Goal: Task Accomplishment & Management: Use online tool/utility

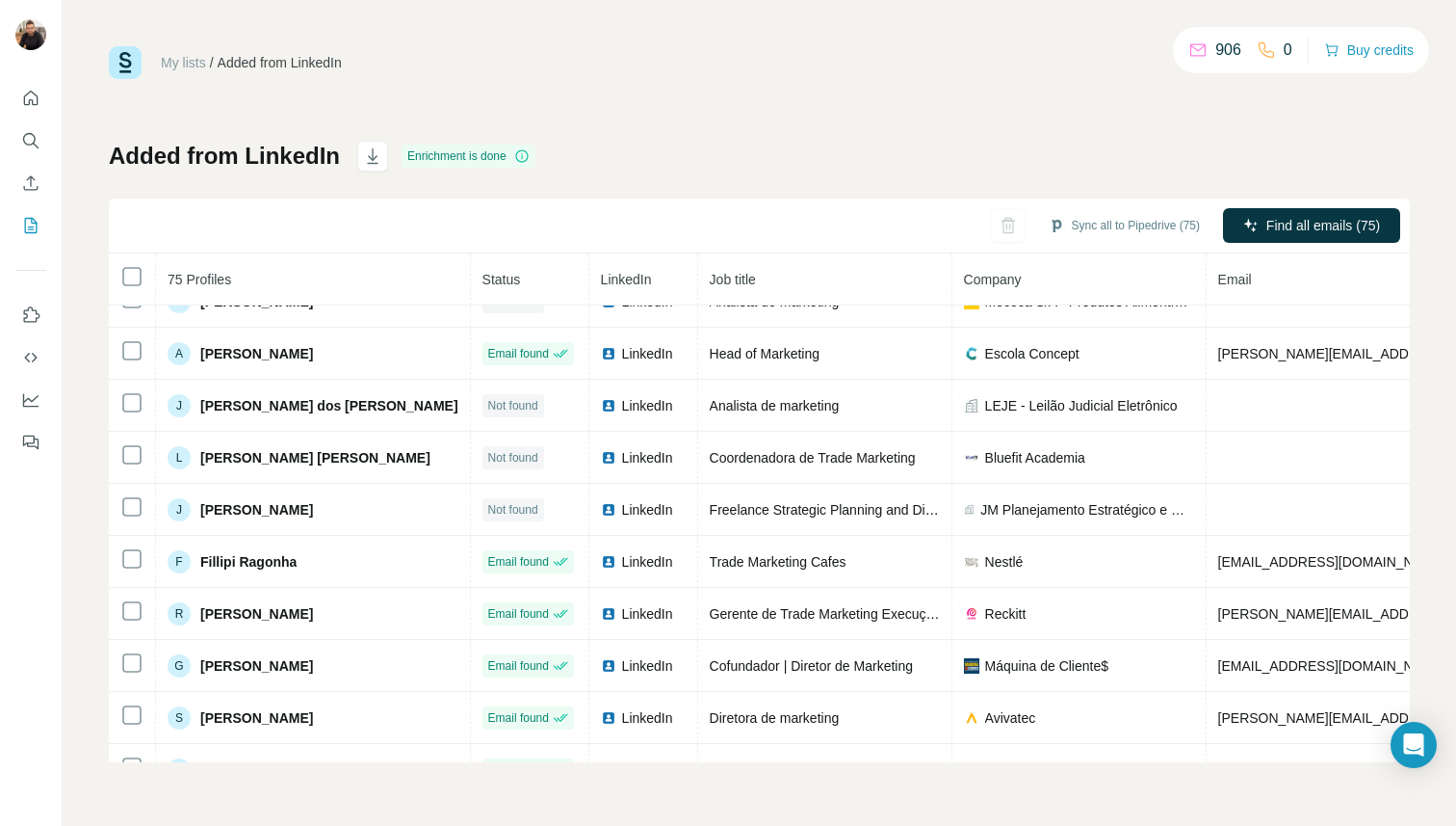
scroll to position [145, 0]
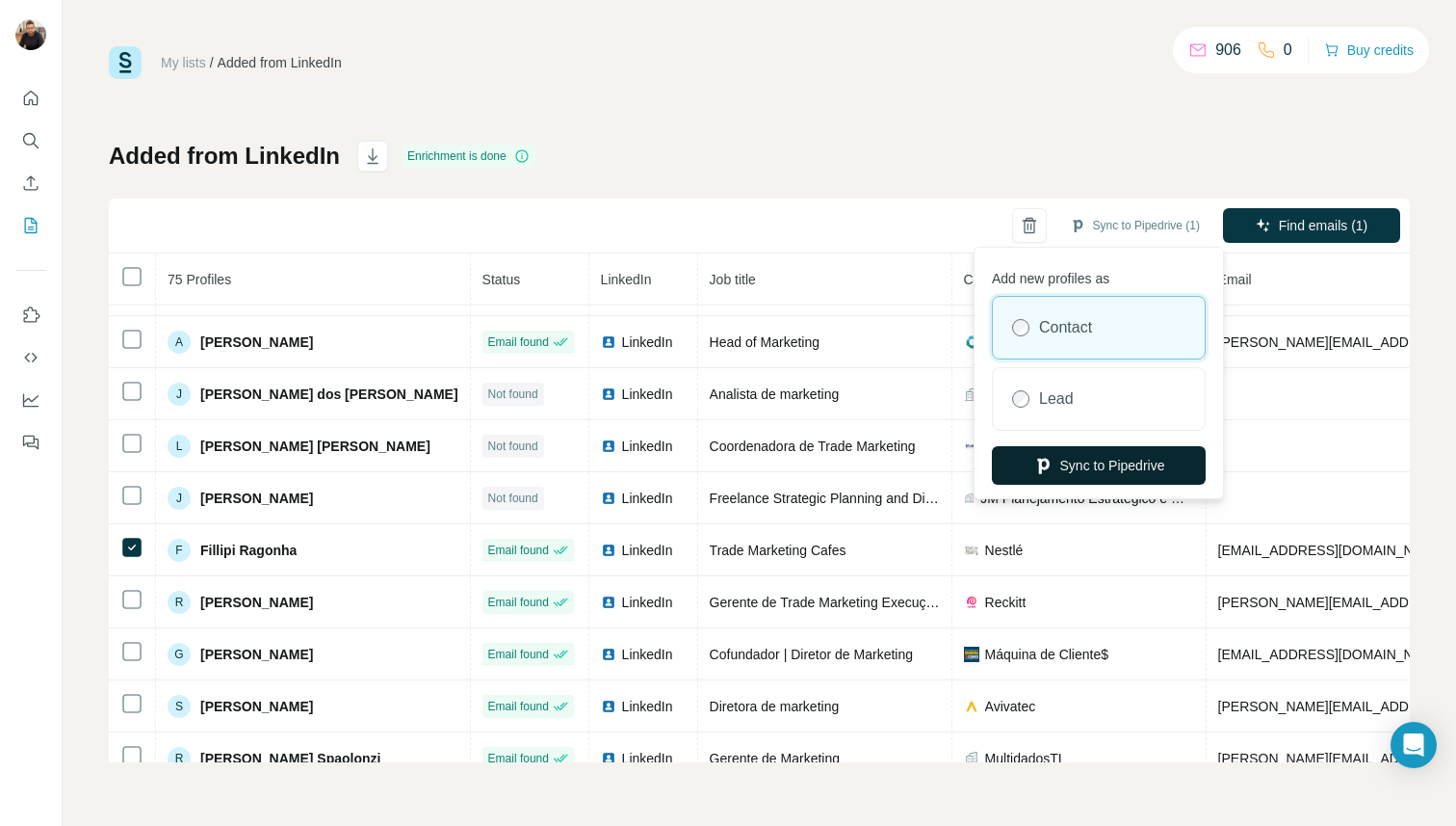
click at [1151, 464] on button "Sync to Pipedrive" at bounding box center [1098, 465] width 214 height 39
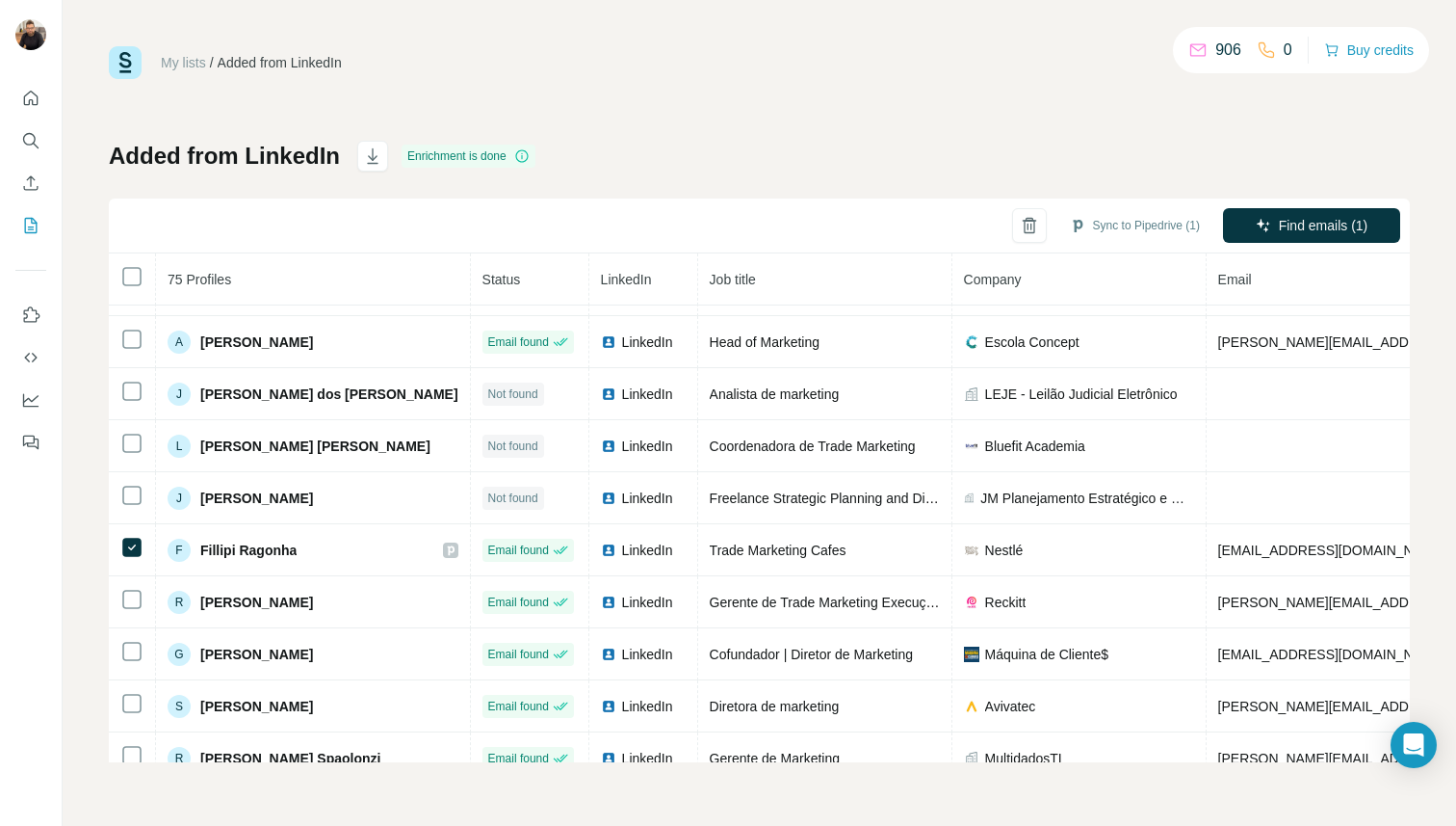
click at [67, 487] on div "My lists / Added from LinkedIn 906 0 Buy credits Added from LinkedIn Enrichment…" at bounding box center [759, 413] width 1393 height 826
click at [91, 540] on div "My lists / Added from LinkedIn 906 0 Buy credits Added from LinkedIn Enrichment…" at bounding box center [759, 413] width 1393 height 826
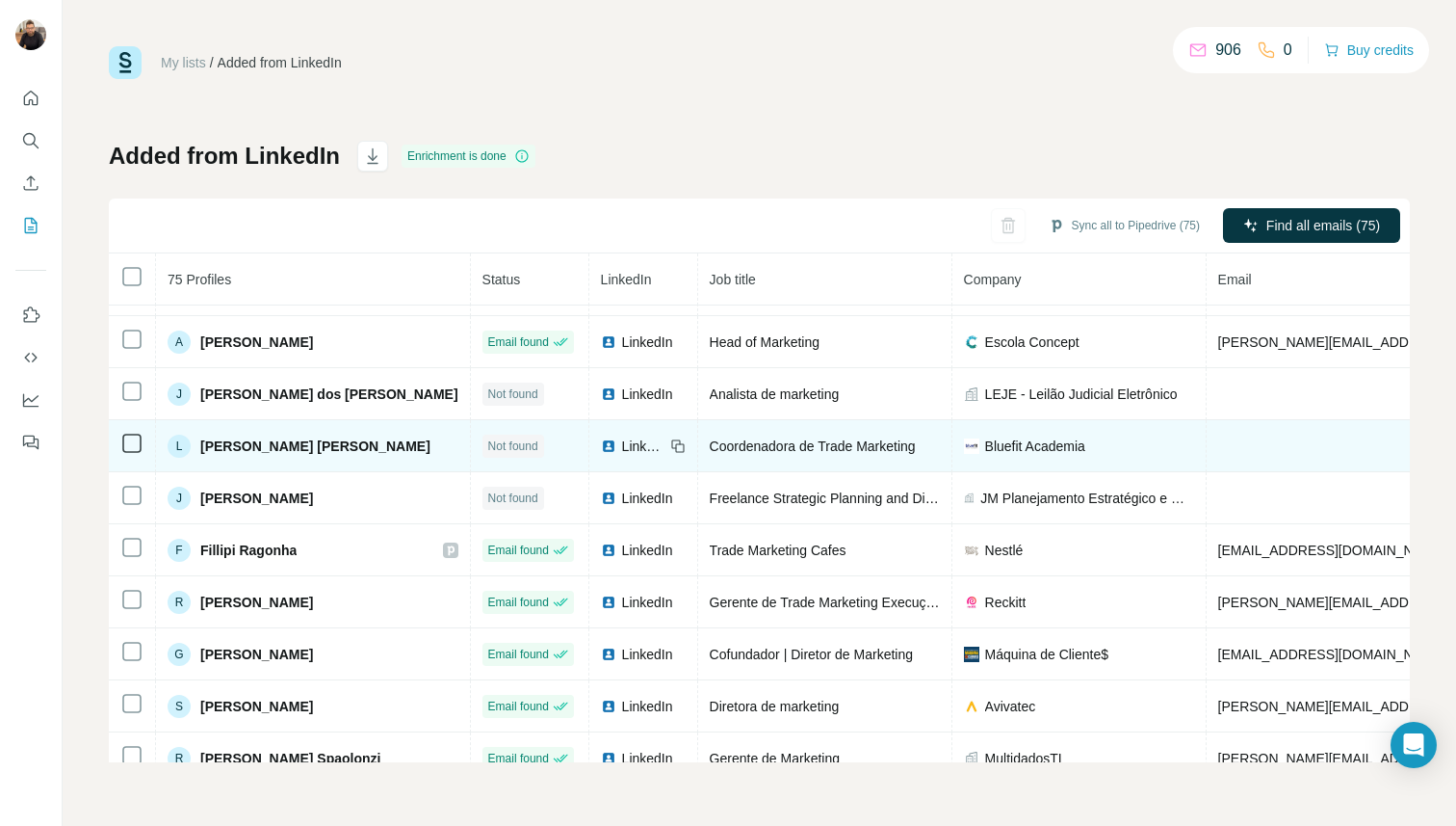
scroll to position [0, 0]
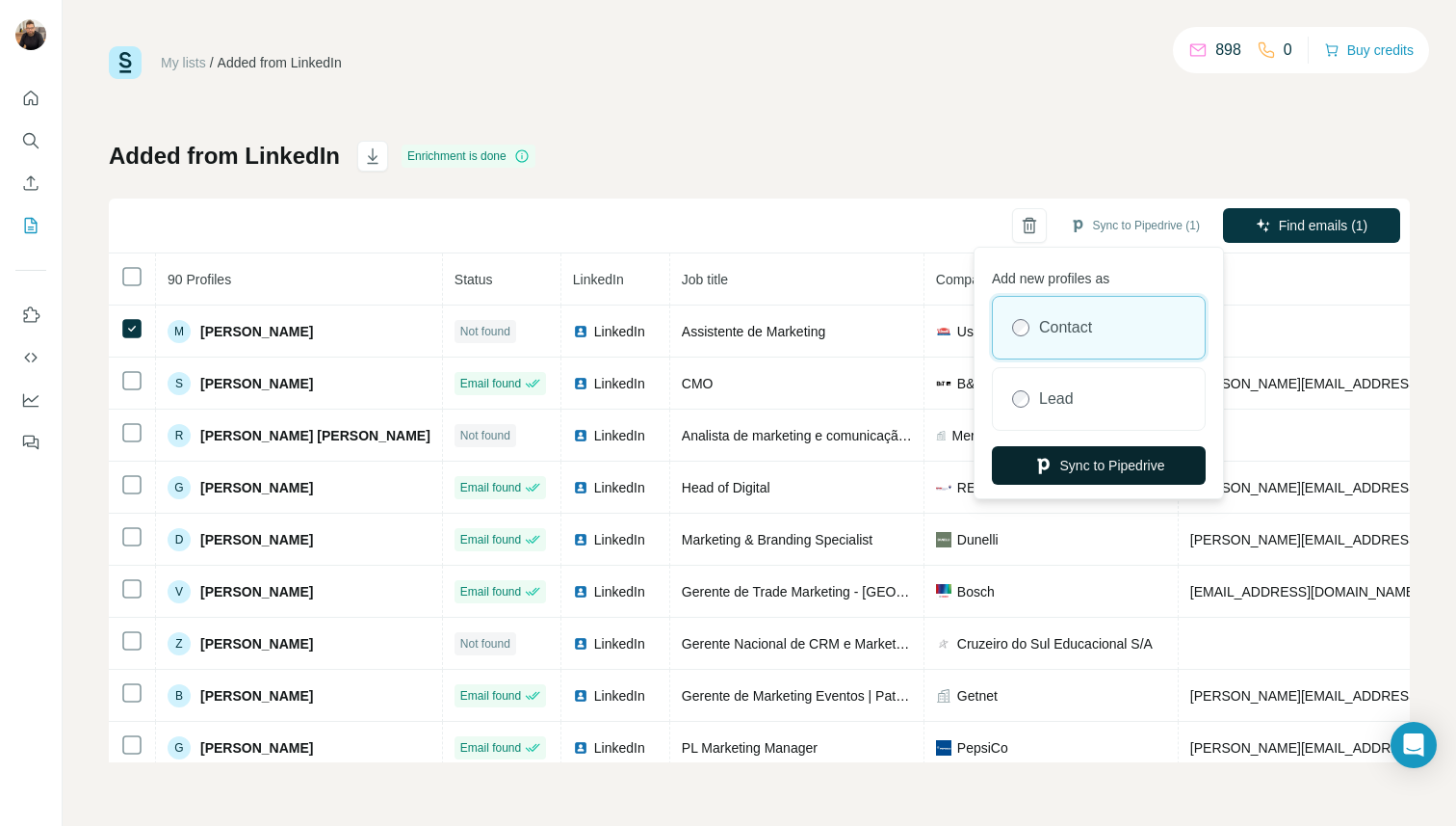
click at [1106, 476] on button "Sync to Pipedrive" at bounding box center [1098, 465] width 214 height 39
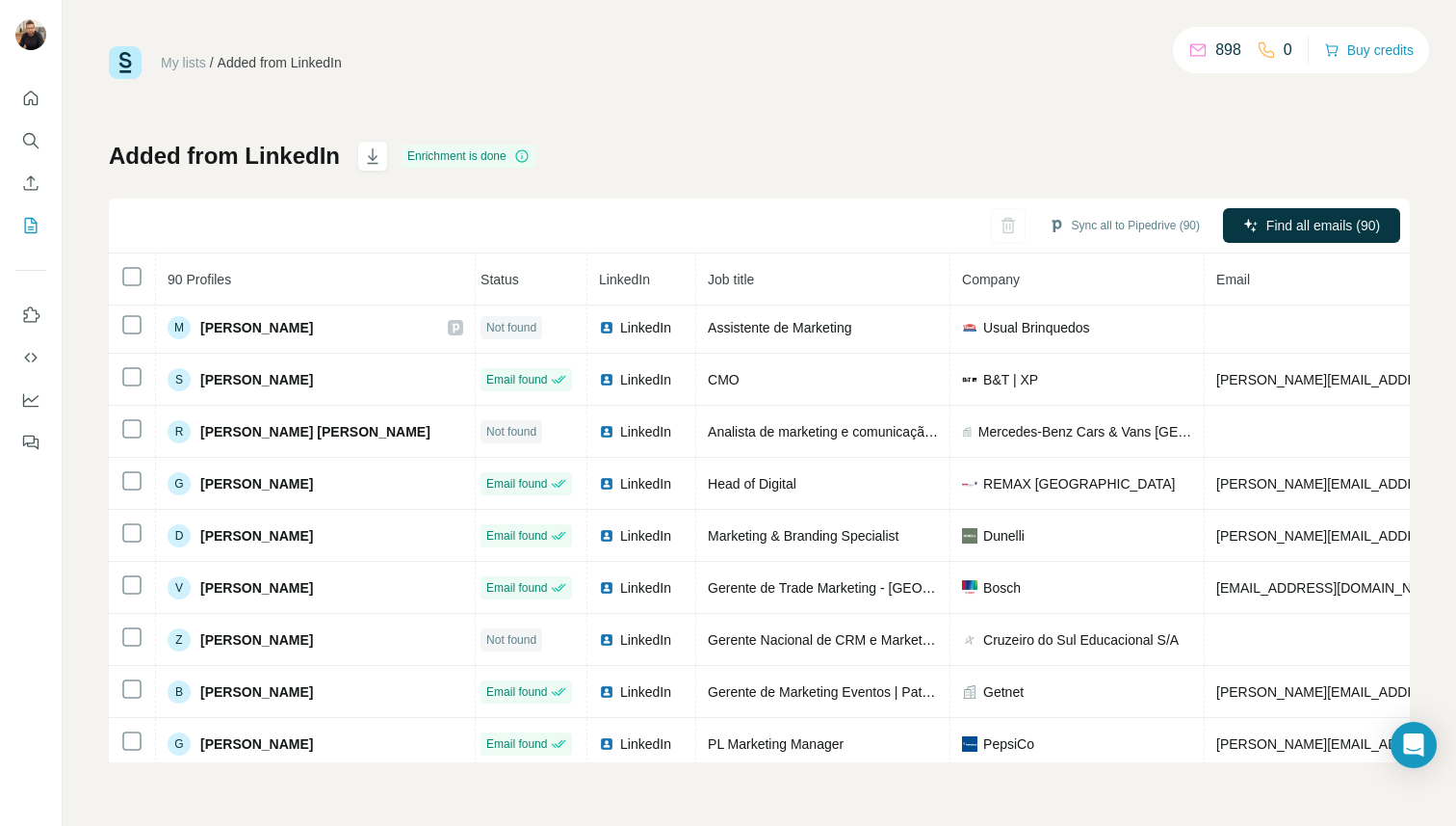
scroll to position [0, 7]
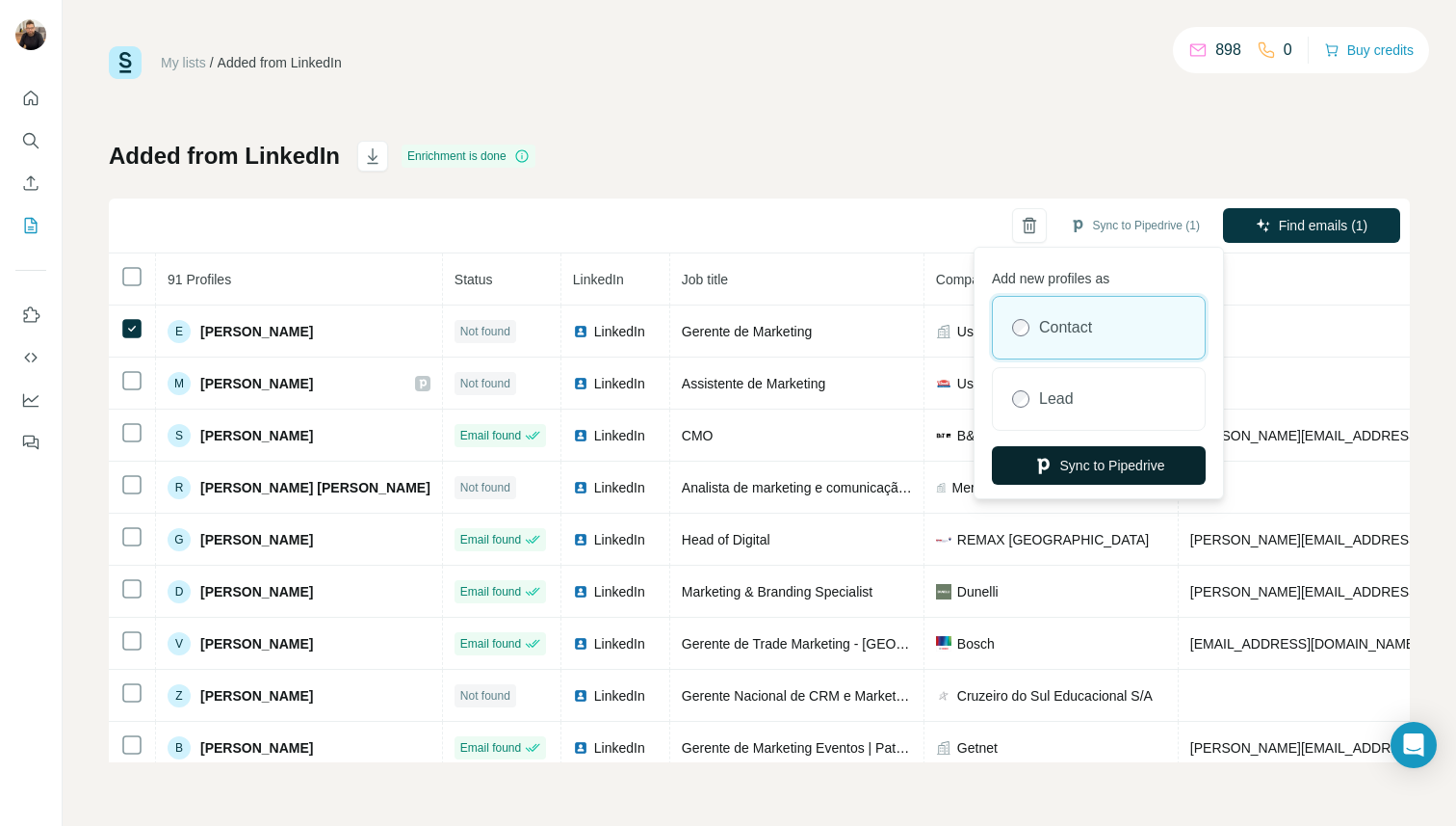
click at [1059, 457] on button "Sync to Pipedrive" at bounding box center [1098, 465] width 214 height 39
